Goal: Navigation & Orientation: Find specific page/section

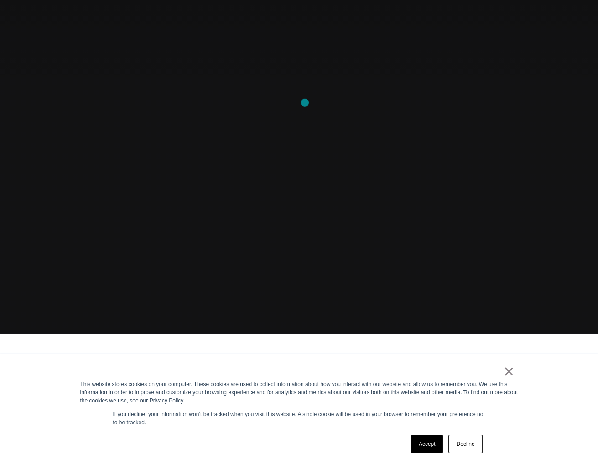
scroll to position [137, 0]
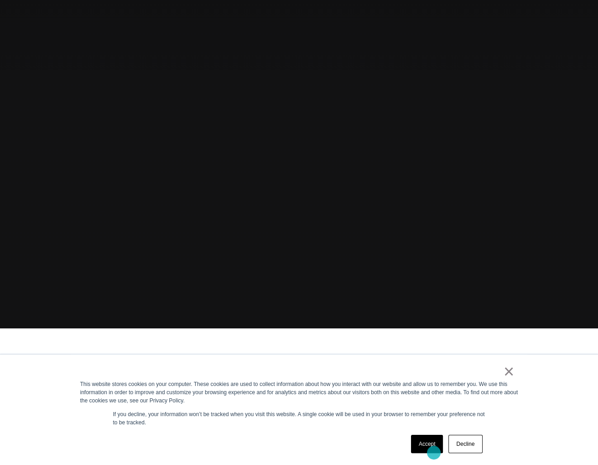
click at [434, 452] on link "Accept" at bounding box center [427, 444] width 32 height 18
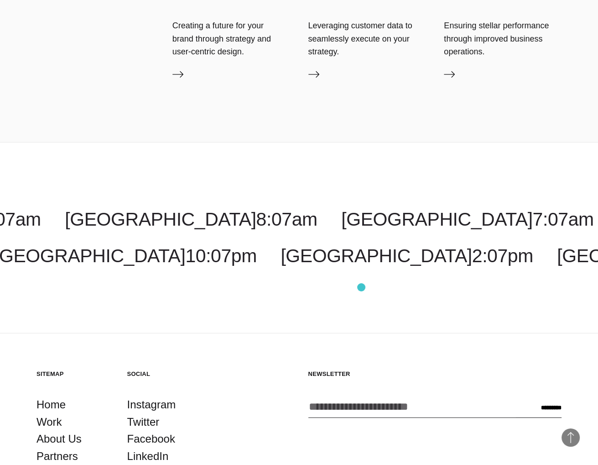
scroll to position [3077, 0]
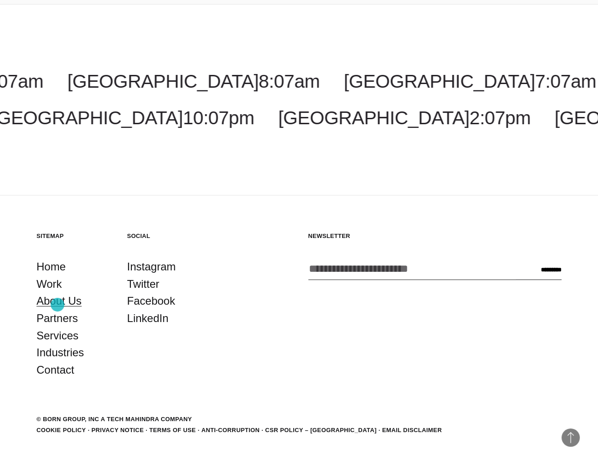
click at [58, 304] on link "About Us" at bounding box center [59, 300] width 45 height 17
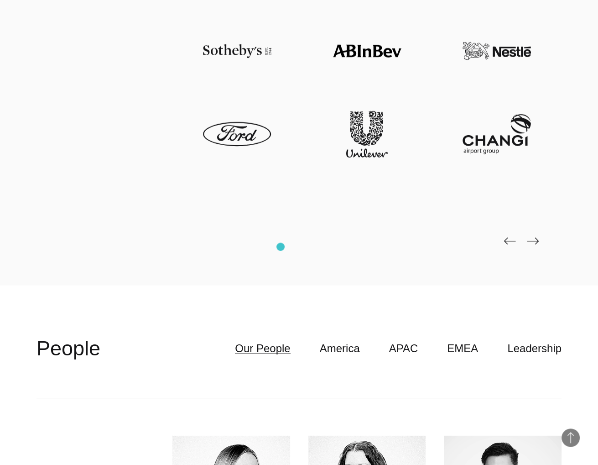
scroll to position [2625, 0]
click at [535, 244] on img at bounding box center [533, 240] width 12 height 7
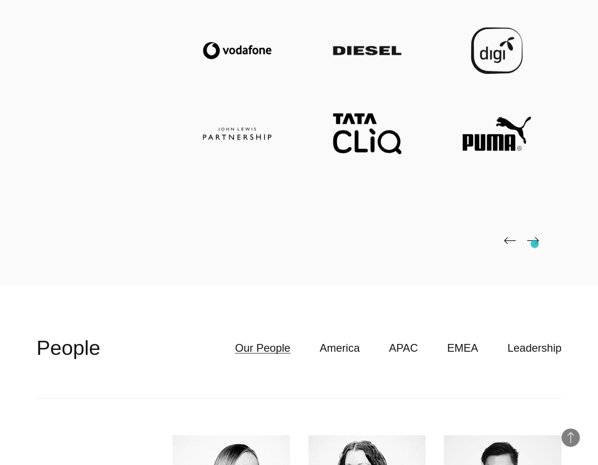
click at [535, 244] on img at bounding box center [533, 240] width 12 height 7
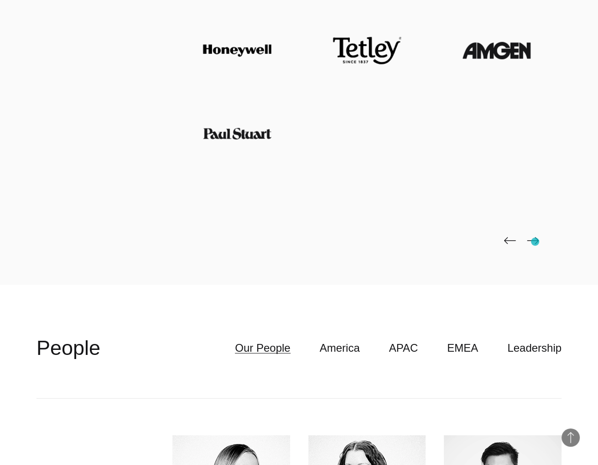
click at [536, 241] on img at bounding box center [533, 240] width 12 height 7
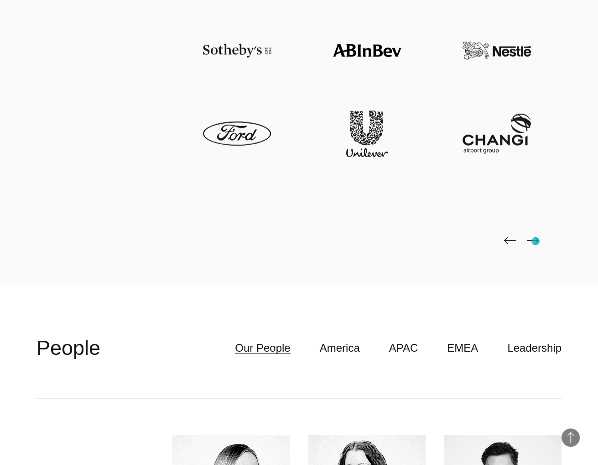
click at [536, 241] on img at bounding box center [533, 240] width 12 height 7
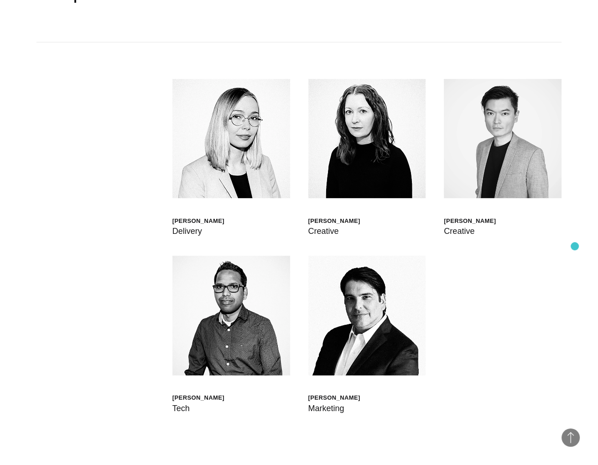
scroll to position [2745, 0]
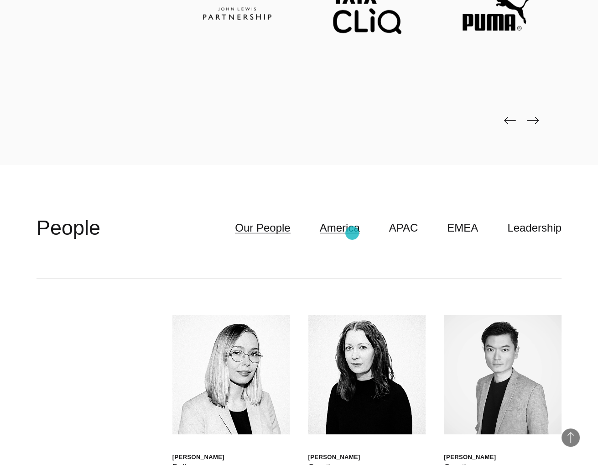
click at [352, 233] on link "America" at bounding box center [340, 227] width 40 height 17
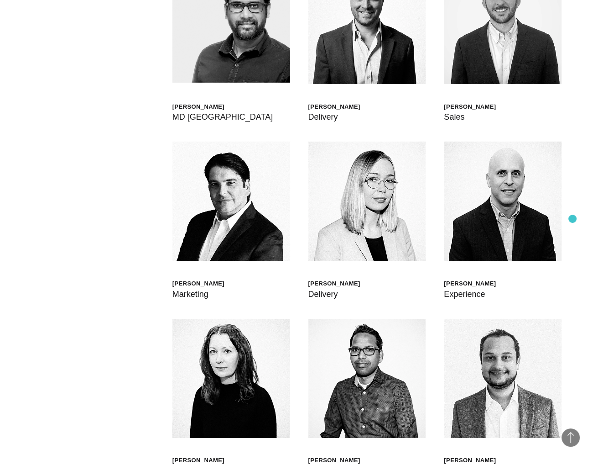
scroll to position [2730, 0]
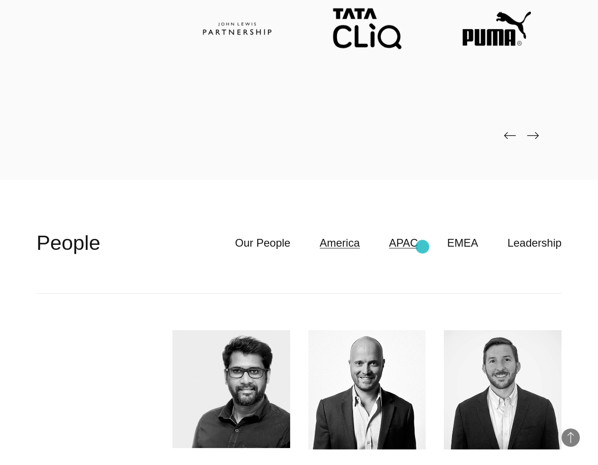
click at [419, 246] on link "APAC" at bounding box center [403, 242] width 29 height 17
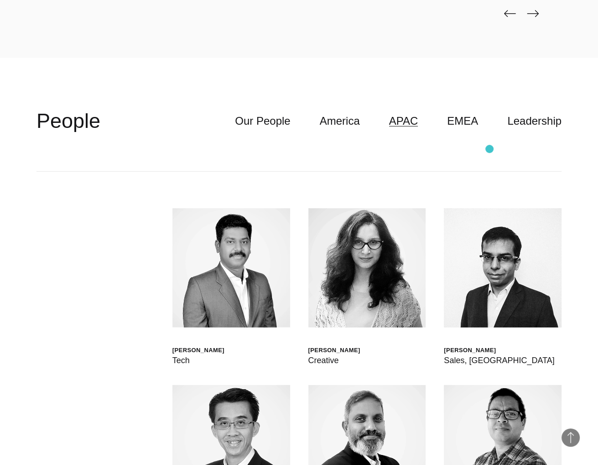
scroll to position [2851, 0]
click at [472, 128] on link "EMEA" at bounding box center [462, 121] width 31 height 17
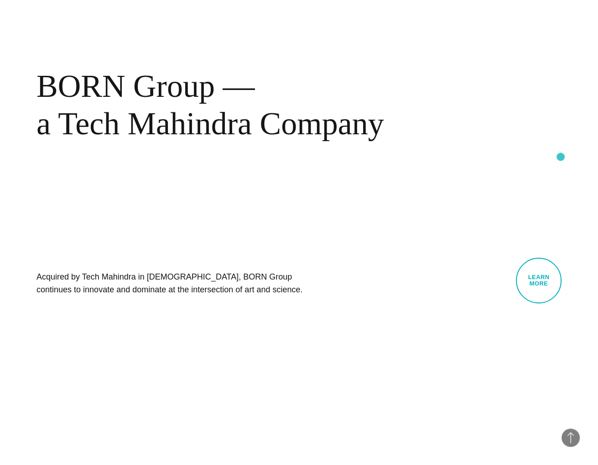
scroll to position [397, 0]
